Goal: Navigation & Orientation: Understand site structure

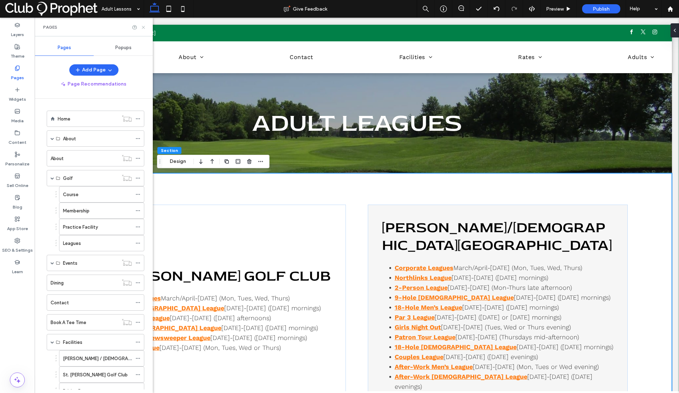
click at [143, 29] on icon at bounding box center [143, 27] width 5 height 5
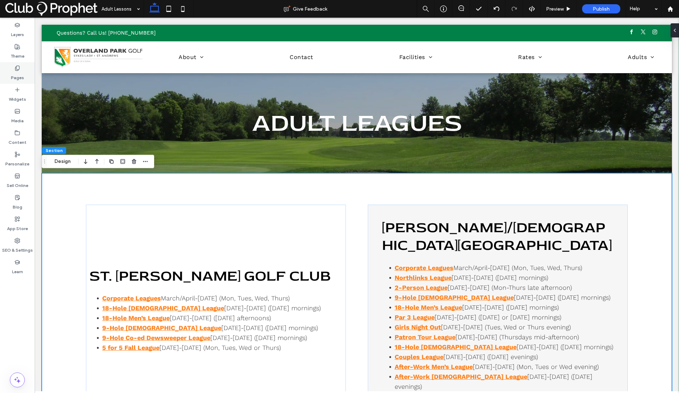
click at [15, 71] on label "Pages" at bounding box center [17, 76] width 13 height 10
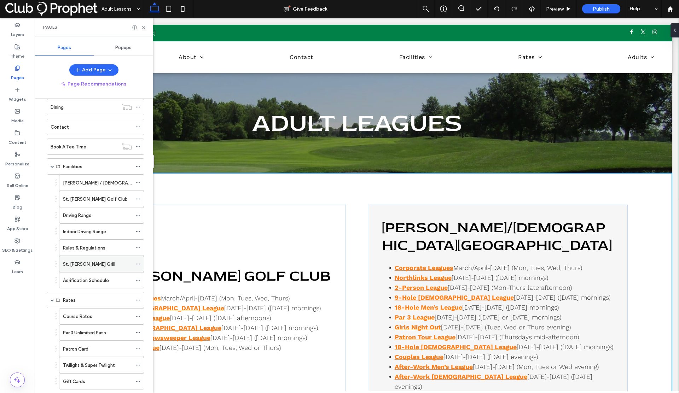
scroll to position [177, 0]
click at [69, 179] on label "[PERSON_NAME] / [DEMOGRAPHIC_DATA][GEOGRAPHIC_DATA]" at bounding box center [132, 182] width 138 height 12
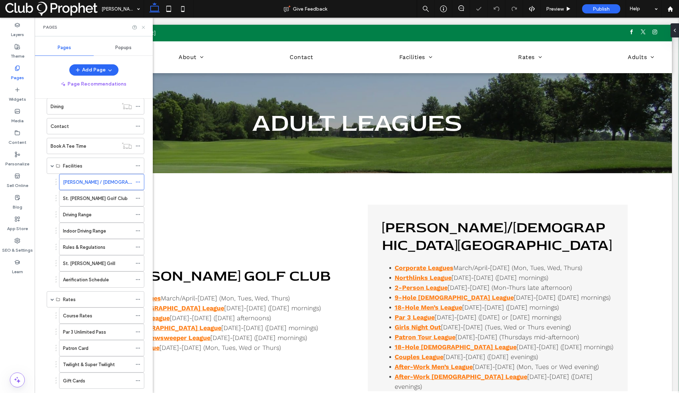
click at [144, 28] on icon at bounding box center [143, 27] width 5 height 5
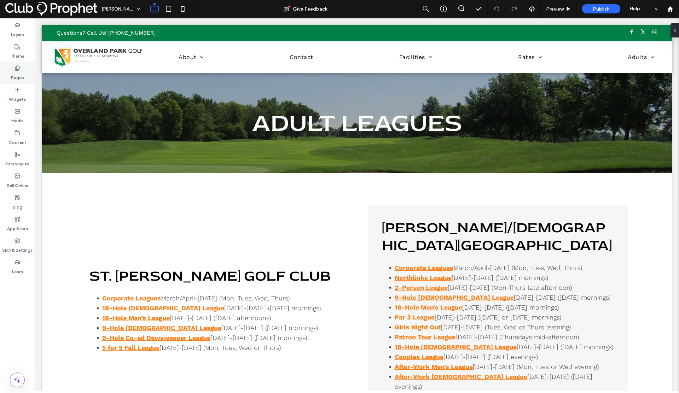
click at [15, 70] on icon at bounding box center [18, 68] width 6 height 6
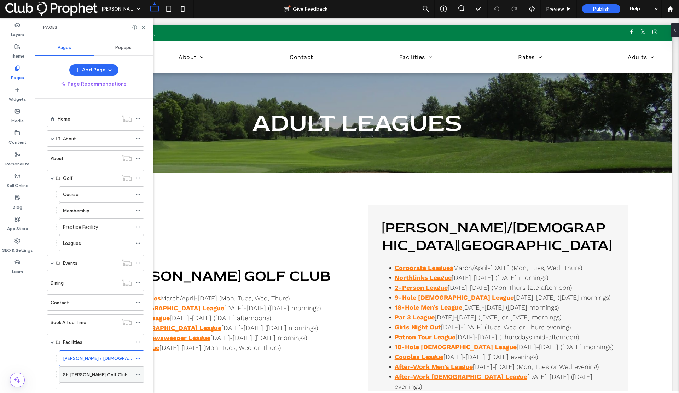
click at [84, 374] on label "St. [PERSON_NAME] Golf Club" at bounding box center [95, 375] width 65 height 12
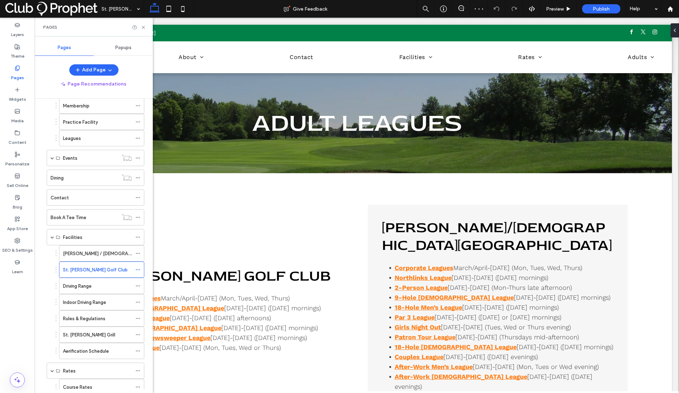
scroll to position [213, 0]
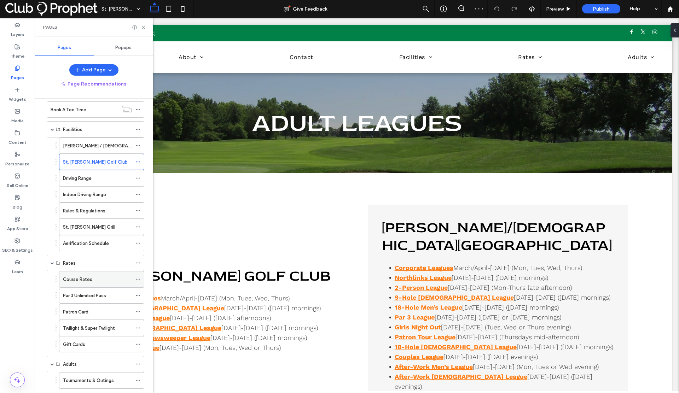
click at [69, 282] on label "Course Rates" at bounding box center [77, 279] width 29 height 12
click at [84, 296] on label "Par 3 Unlimited Pass" at bounding box center [84, 296] width 43 height 12
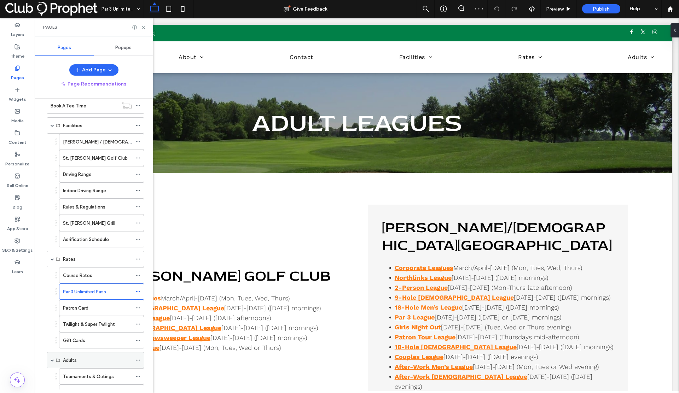
scroll to position [226, 0]
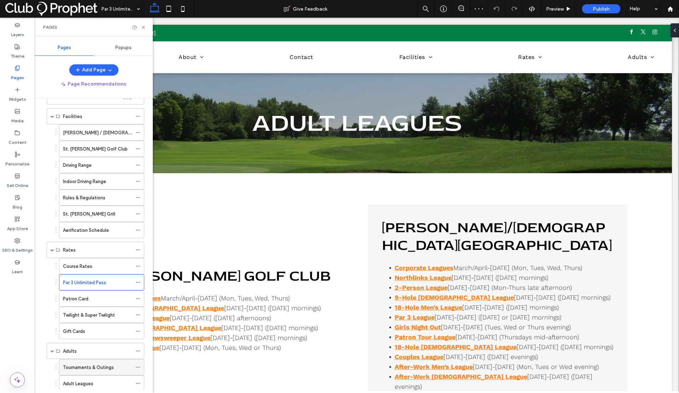
click at [89, 368] on label "Tournaments & Outings" at bounding box center [88, 368] width 51 height 12
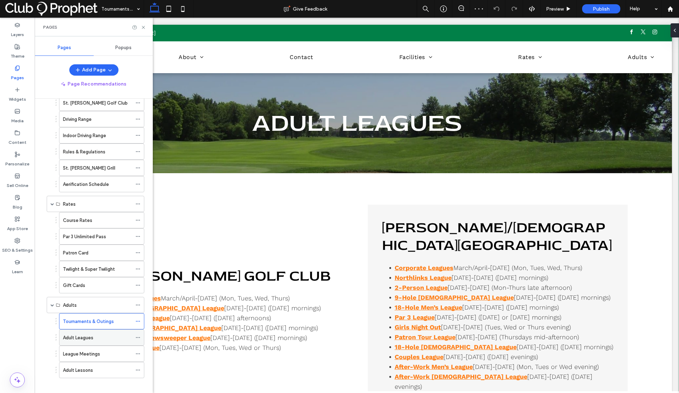
scroll to position [278, 0]
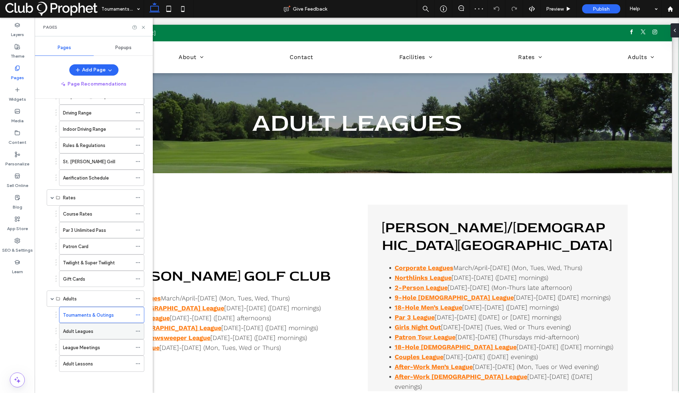
click at [109, 334] on div "Adult Leagues" at bounding box center [97, 331] width 69 height 7
click at [144, 28] on use at bounding box center [143, 27] width 3 height 3
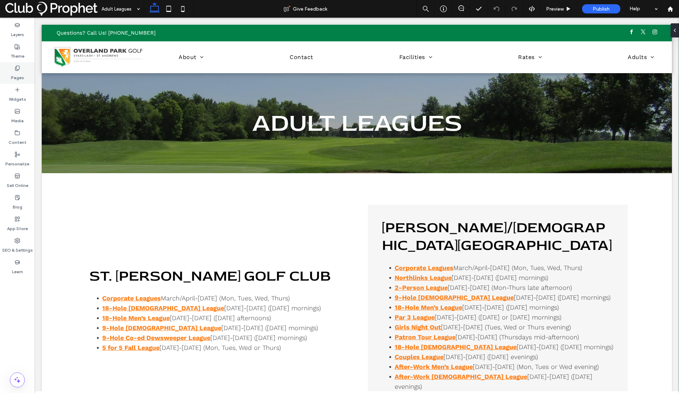
click at [16, 72] on label "Pages" at bounding box center [17, 76] width 13 height 10
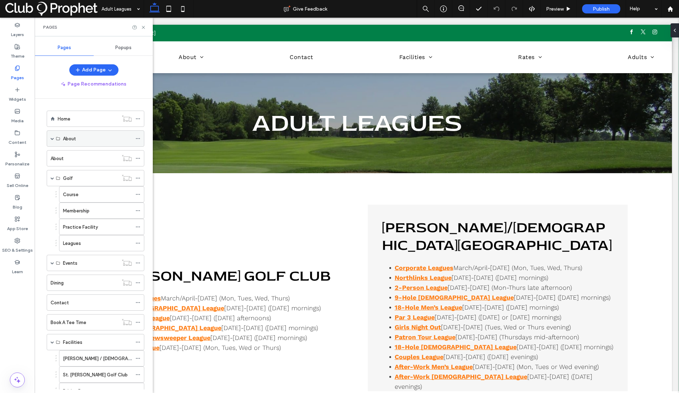
click at [50, 138] on div "About" at bounding box center [96, 139] width 98 height 16
click at [51, 138] on span at bounding box center [53, 139] width 4 height 4
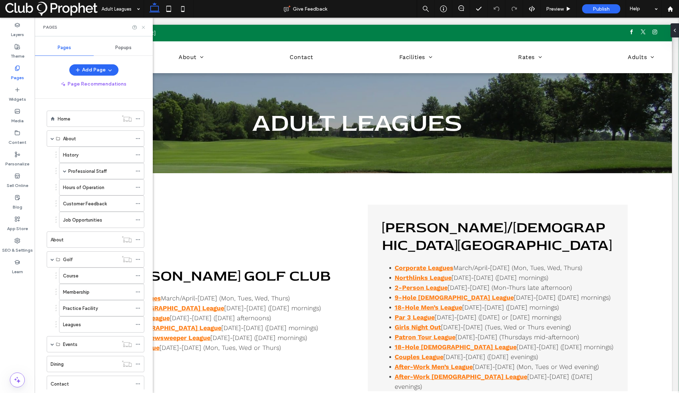
click at [144, 28] on icon at bounding box center [143, 27] width 5 height 5
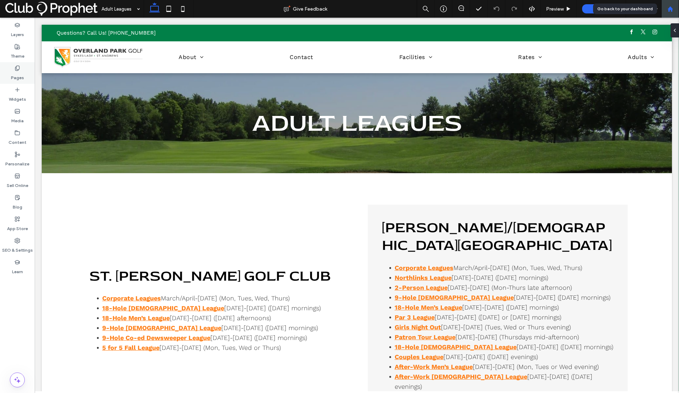
click at [664, 12] on div at bounding box center [671, 9] width 18 height 18
